Goal: Check status: Check status

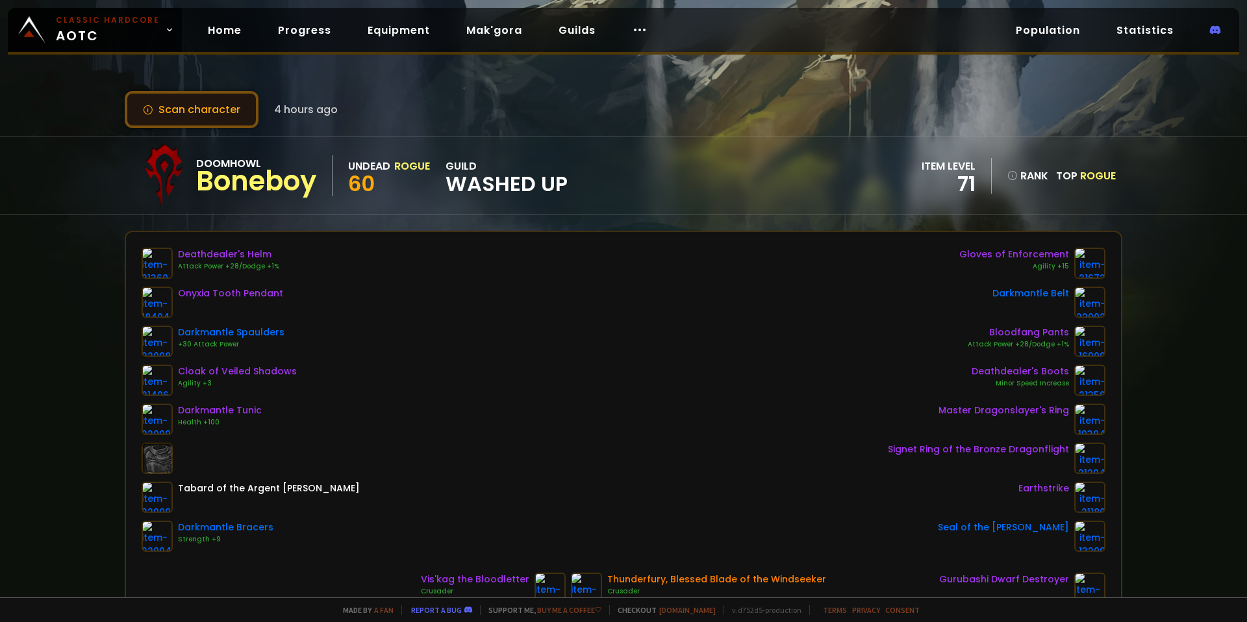
click at [194, 112] on button "Scan character" at bounding box center [192, 109] width 134 height 37
click at [211, 32] on link "Home" at bounding box center [224, 30] width 55 height 27
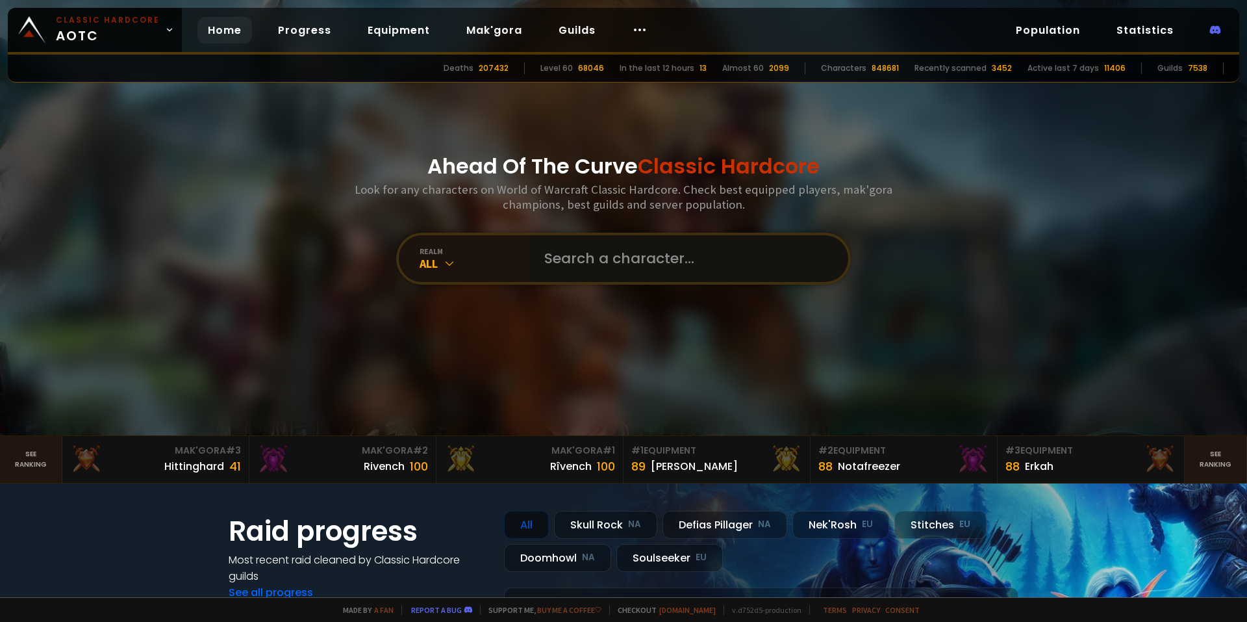
click at [626, 270] on input "text" at bounding box center [685, 258] width 296 height 47
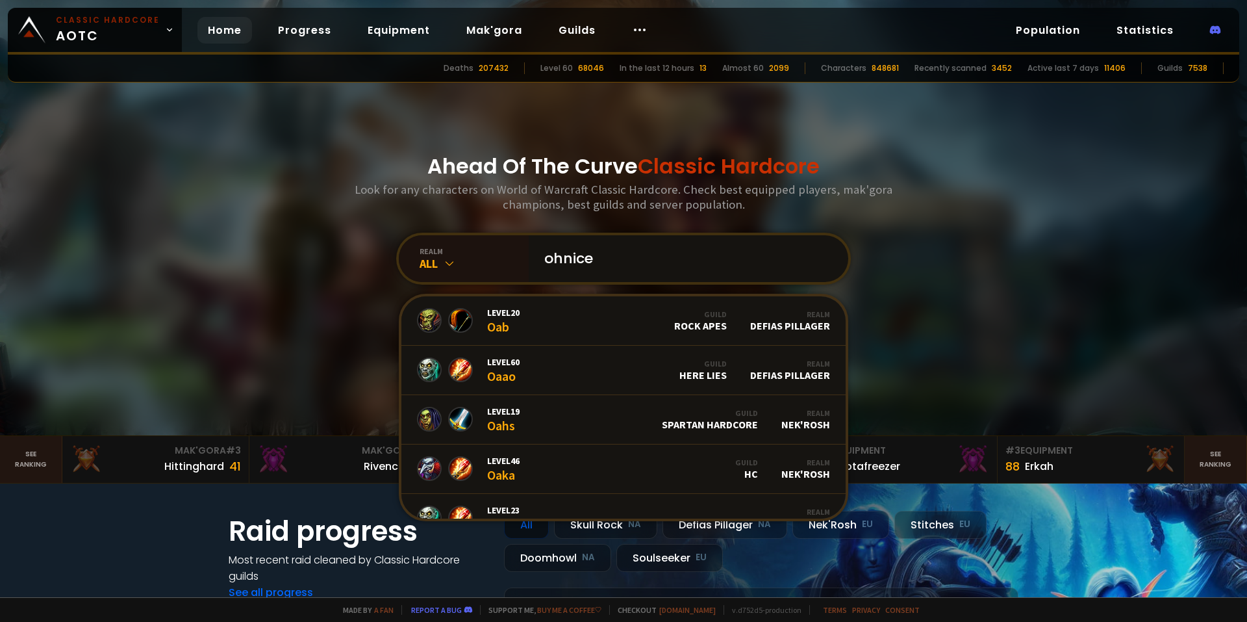
type input "ohnicez"
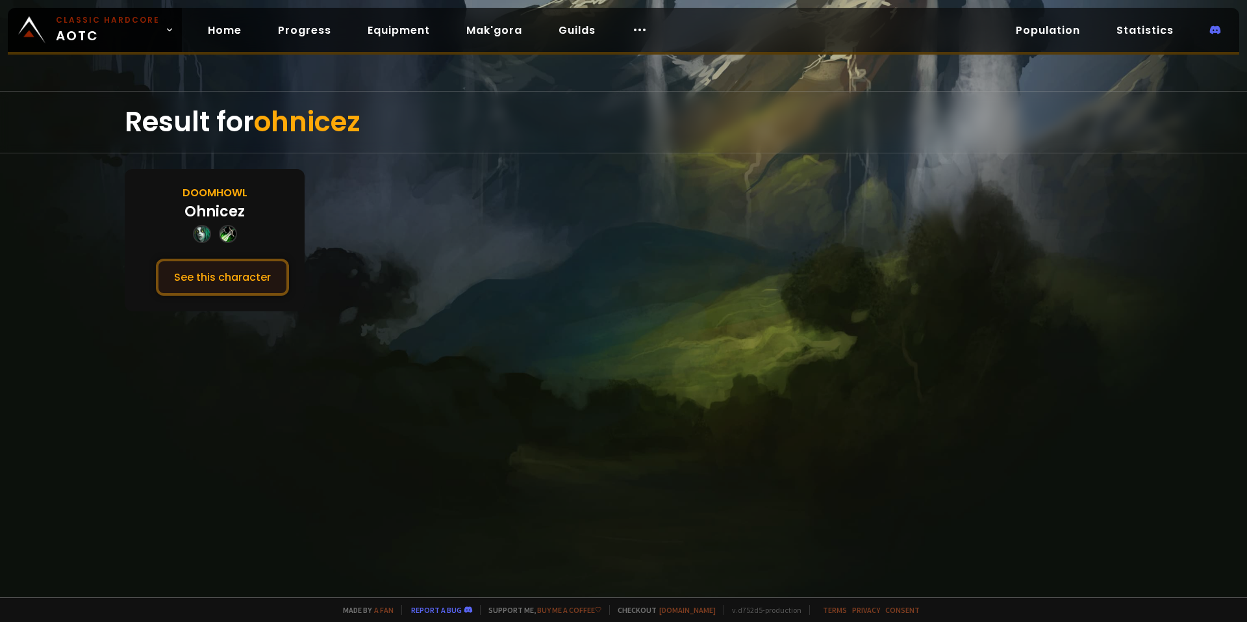
click at [216, 278] on button "See this character" at bounding box center [222, 277] width 133 height 37
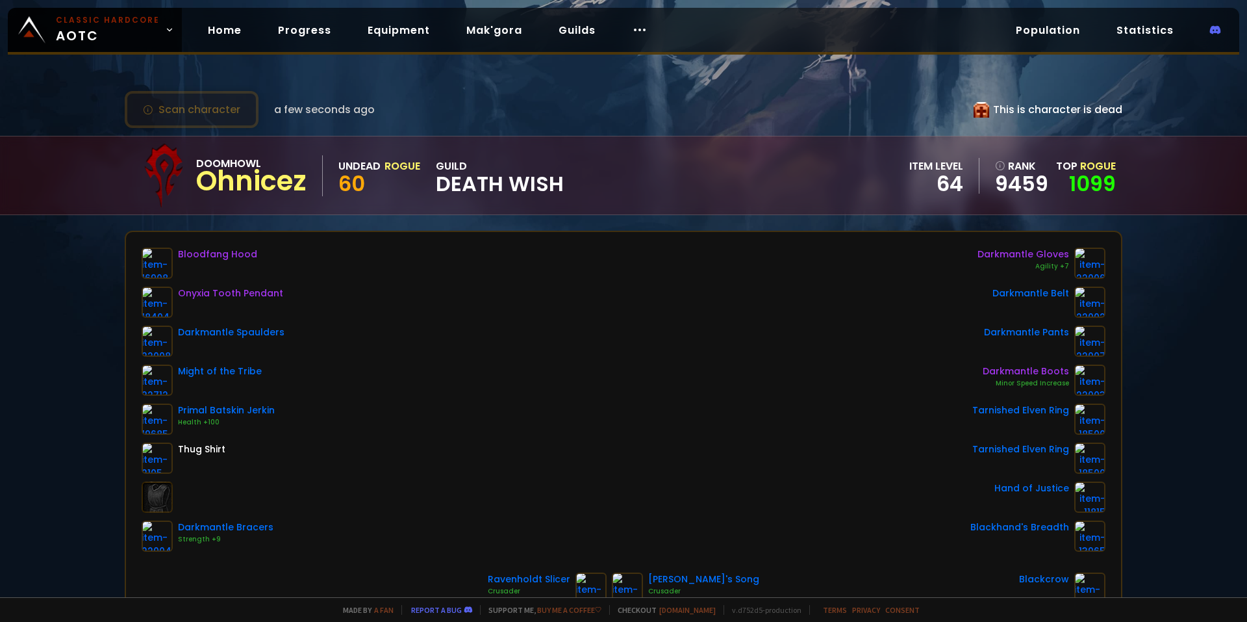
click at [207, 115] on button "Scan character" at bounding box center [192, 109] width 134 height 37
